Goal: Task Accomplishment & Management: Manage account settings

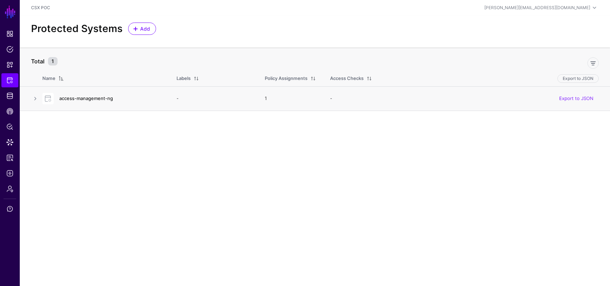
click at [105, 98] on link "access-management-ng" at bounding box center [86, 99] width 54 height 6
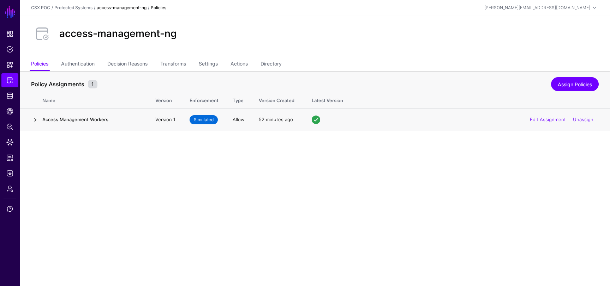
click at [38, 121] on link at bounding box center [35, 120] width 8 height 8
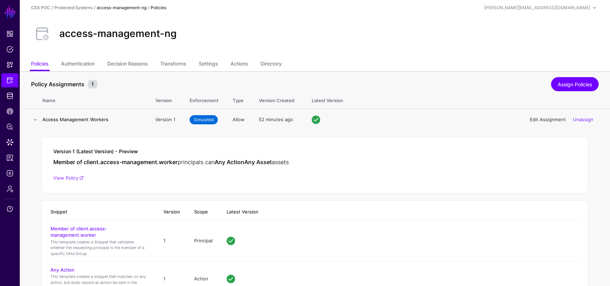
click at [540, 119] on link "Edit Assignment" at bounding box center [548, 120] width 36 height 6
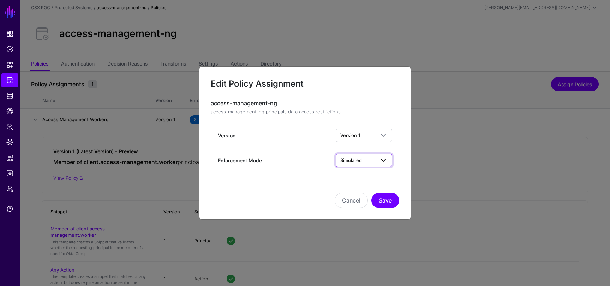
click at [377, 160] on span at bounding box center [381, 160] width 13 height 8
click at [302, 185] on div "Cancel Save" at bounding box center [305, 190] width 188 height 35
click at [346, 195] on button "Cancel" at bounding box center [350, 201] width 33 height 16
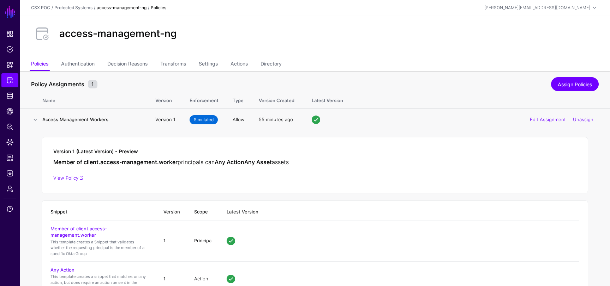
scroll to position [68, 0]
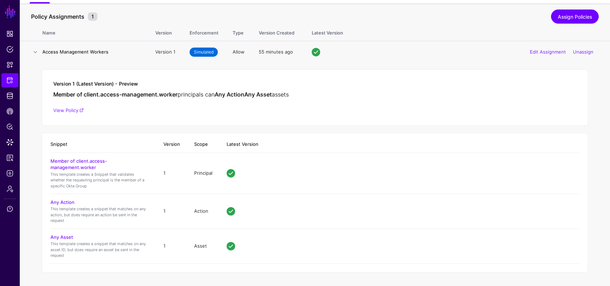
click at [199, 173] on td "Principal" at bounding box center [203, 173] width 32 height 41
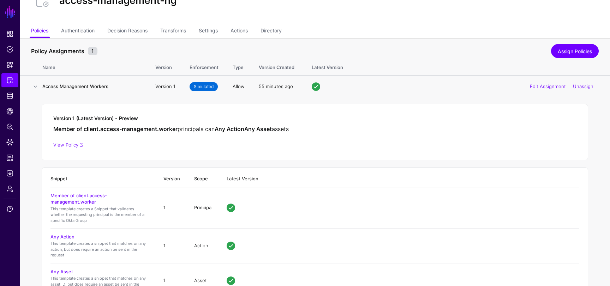
scroll to position [0, 0]
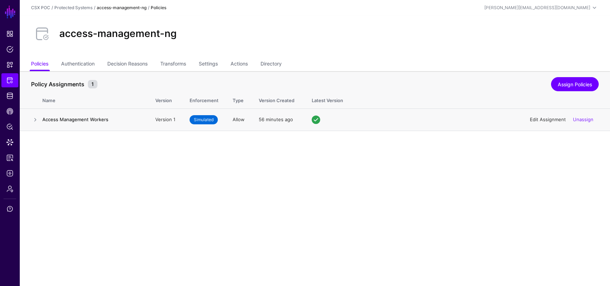
click at [549, 121] on link "Edit Assignment" at bounding box center [548, 120] width 36 height 6
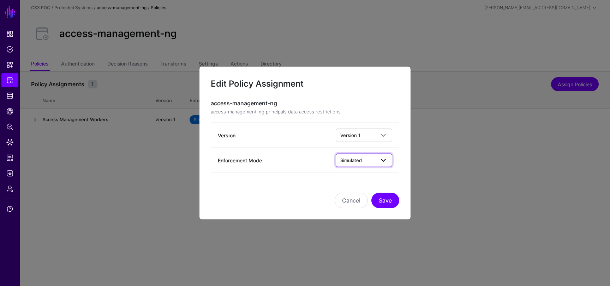
click at [371, 162] on span "Simulated" at bounding box center [357, 161] width 35 height 8
click at [363, 176] on div "Enforced" at bounding box center [363, 176] width 45 height 7
click at [387, 204] on button "Save" at bounding box center [385, 201] width 28 height 16
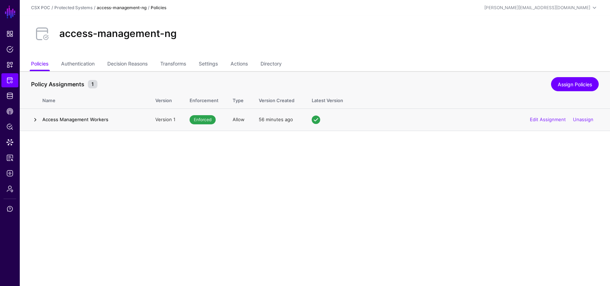
click at [37, 120] on link at bounding box center [35, 120] width 8 height 8
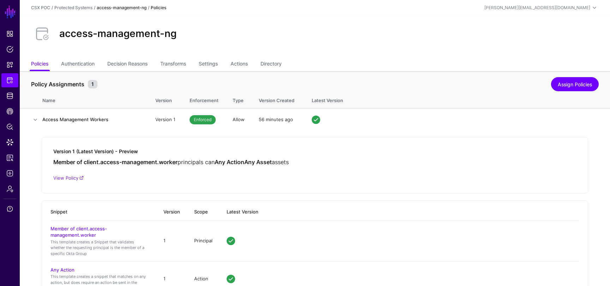
click at [237, 98] on th "Type" at bounding box center [238, 99] width 26 height 18
click at [206, 103] on th "Enforcement" at bounding box center [203, 99] width 43 height 18
click at [168, 103] on th "Version" at bounding box center [165, 99] width 34 height 18
click at [115, 119] on h4 "Access Management Workers" at bounding box center [91, 119] width 99 height 6
click at [96, 118] on h4 "Access Management Workers" at bounding box center [91, 119] width 99 height 6
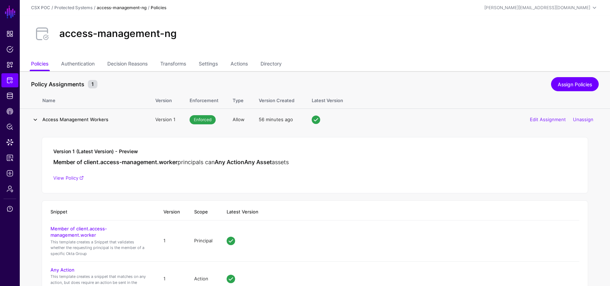
click at [36, 120] on link at bounding box center [35, 120] width 8 height 8
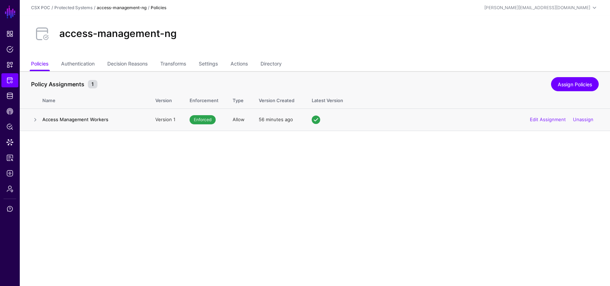
click at [320, 117] on div "Edit Assignment Unassign" at bounding box center [455, 120] width 287 height 8
click at [37, 121] on link at bounding box center [35, 120] width 8 height 8
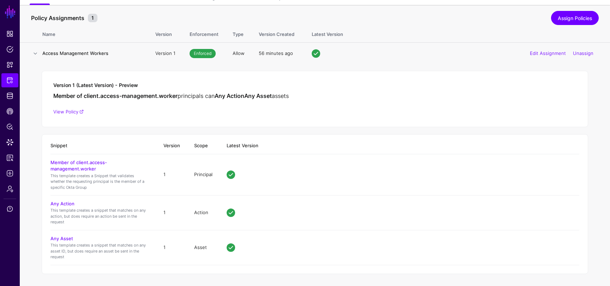
scroll to position [68, 0]
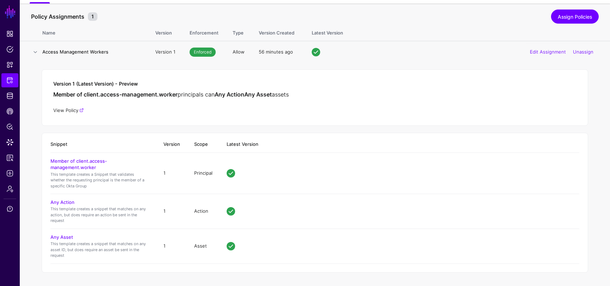
click at [79, 111] on link "View Policy" at bounding box center [68, 111] width 30 height 6
click at [9, 80] on span "Protected Systems" at bounding box center [9, 80] width 7 height 7
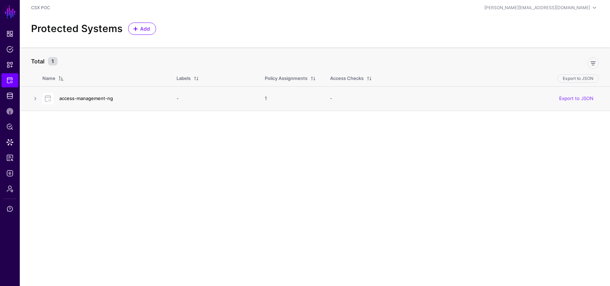
click at [93, 98] on link "access-management-ng" at bounding box center [86, 99] width 54 height 6
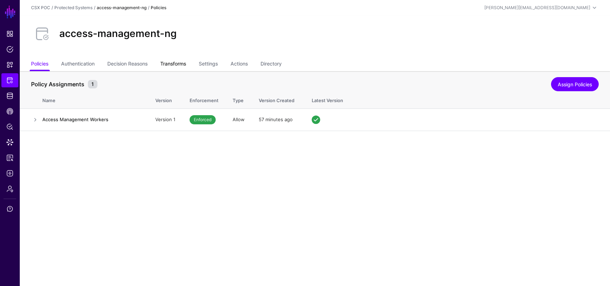
click at [166, 67] on link "Transforms" at bounding box center [173, 64] width 26 height 13
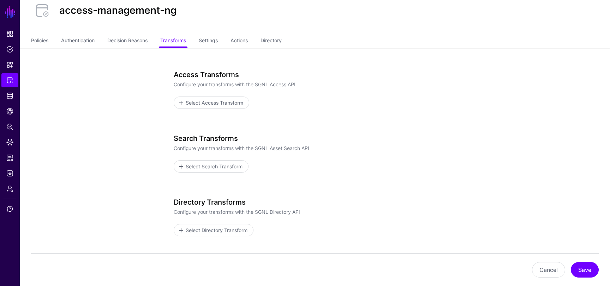
scroll to position [17, 0]
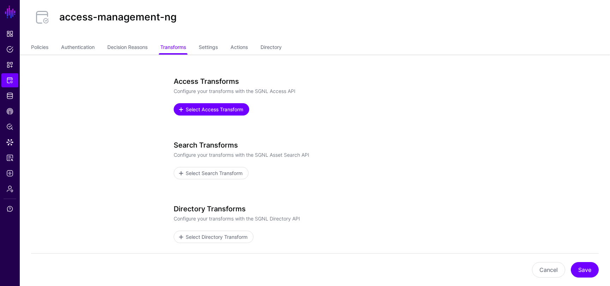
click at [227, 106] on span "Select Access Transform" at bounding box center [214, 109] width 59 height 7
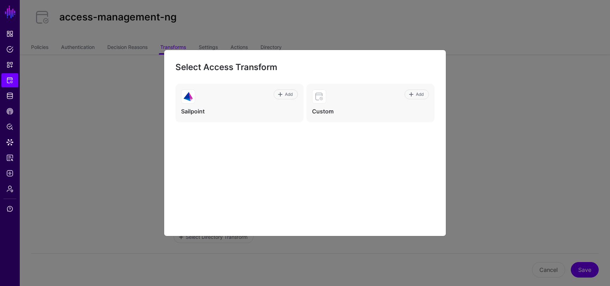
click at [468, 84] on ngb-modal-window "Select Access Transform Add Sailpoint Add Custom" at bounding box center [305, 143] width 610 height 286
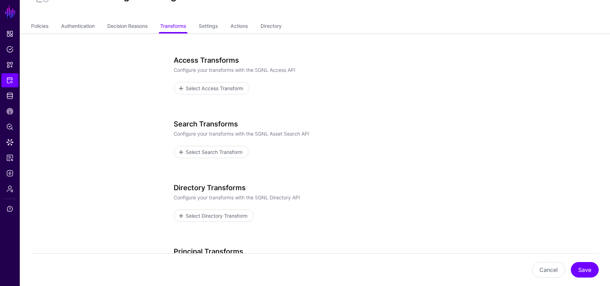
scroll to position [47, 0]
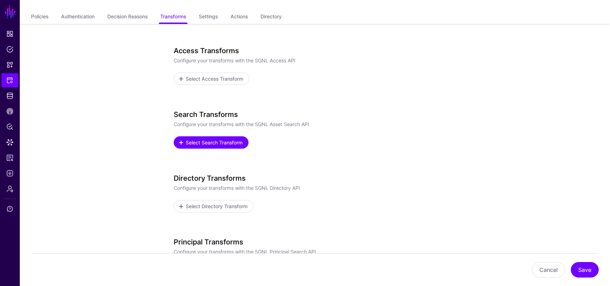
click at [222, 140] on span "Select Search Transform" at bounding box center [214, 142] width 59 height 7
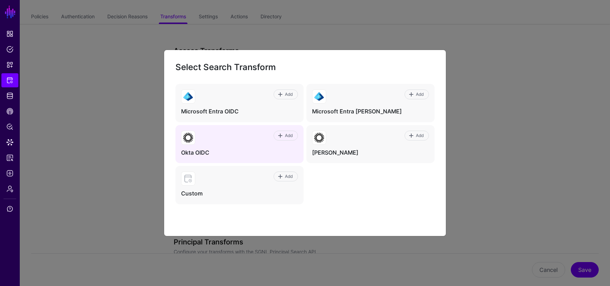
click at [237, 141] on div "Add" at bounding box center [246, 138] width 103 height 14
click at [284, 137] on span "Add" at bounding box center [289, 136] width 10 height 6
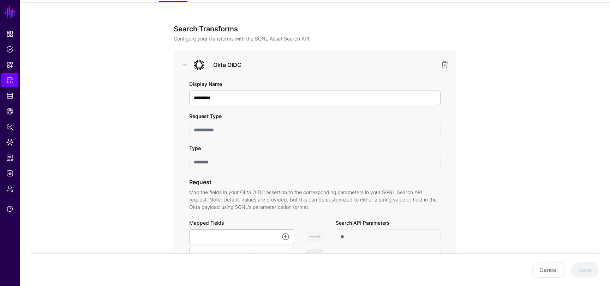
scroll to position [91, 0]
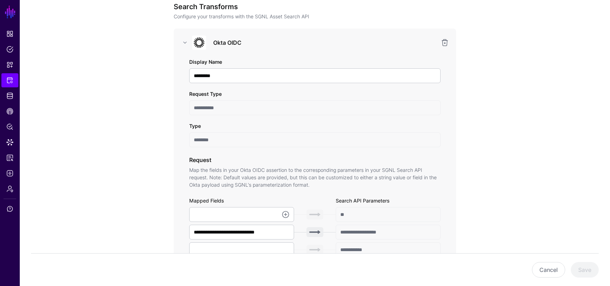
click at [235, 115] on div "**********" at bounding box center [314, 277] width 251 height 438
click at [235, 109] on input "**********" at bounding box center [314, 108] width 251 height 15
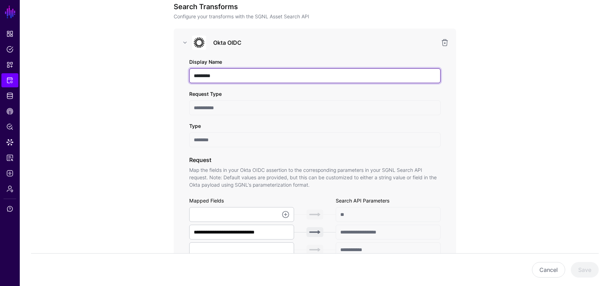
click at [229, 72] on input "*********" at bounding box center [314, 75] width 251 height 15
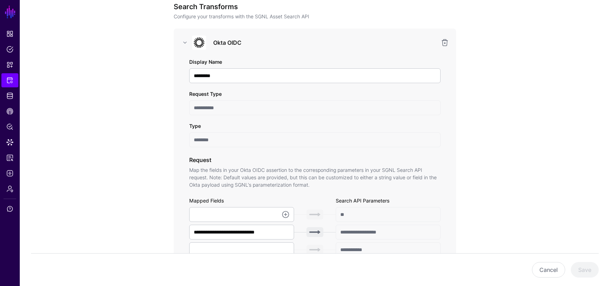
click at [232, 103] on input "**********" at bounding box center [314, 108] width 251 height 15
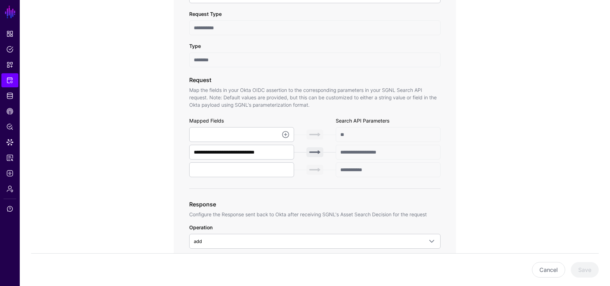
scroll to position [187, 0]
